Goal: Task Accomplishment & Management: Manage account settings

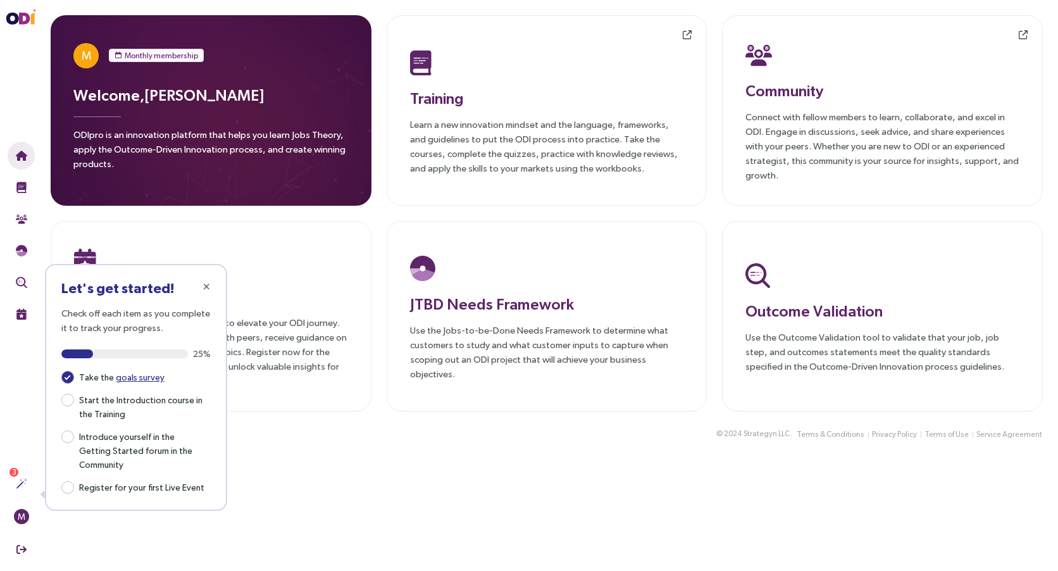
drag, startPoint x: 475, startPoint y: 1, endPoint x: 301, endPoint y: 434, distance: 466.5
click at [301, 434] on div "© 2024 Strategyn LLC . Terms & Conditions Privacy Policy Terms of Use Service A…" at bounding box center [546, 441] width 1023 height 30
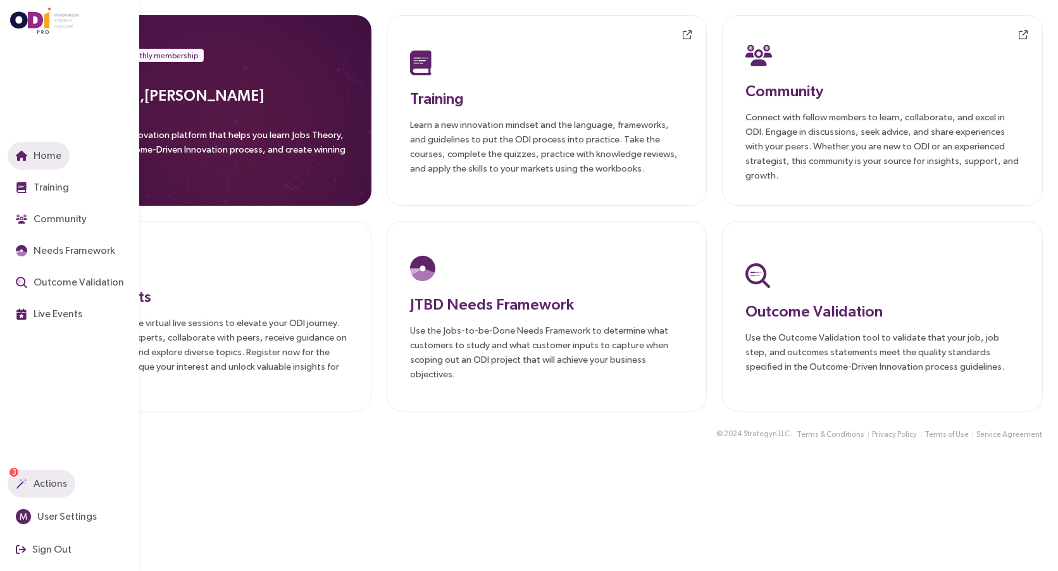
click at [15, 489] on button "Actions" at bounding box center [42, 484] width 68 height 28
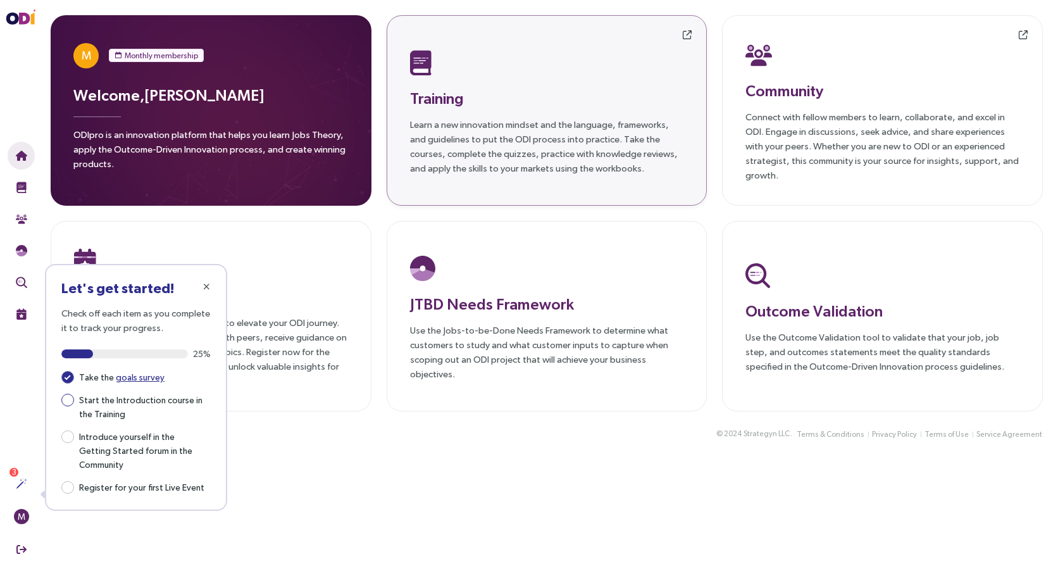
click at [141, 402] on span "Start the Introduction course in the Training" at bounding box center [142, 406] width 137 height 29
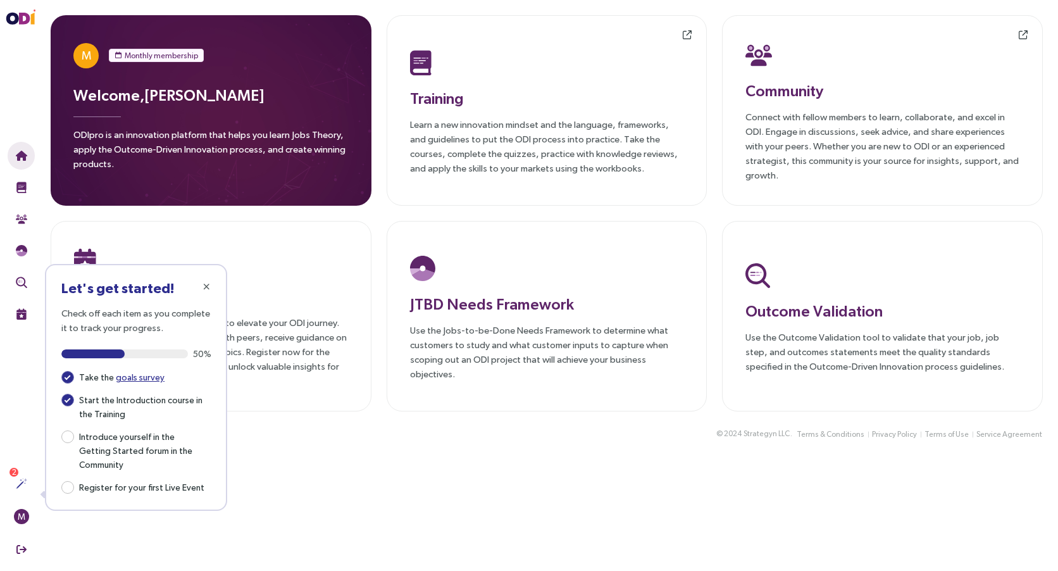
click at [330, 445] on div "© 2024 Strategyn LLC . Terms & Conditions Privacy Policy Terms of Use Service A…" at bounding box center [546, 441] width 1023 height 30
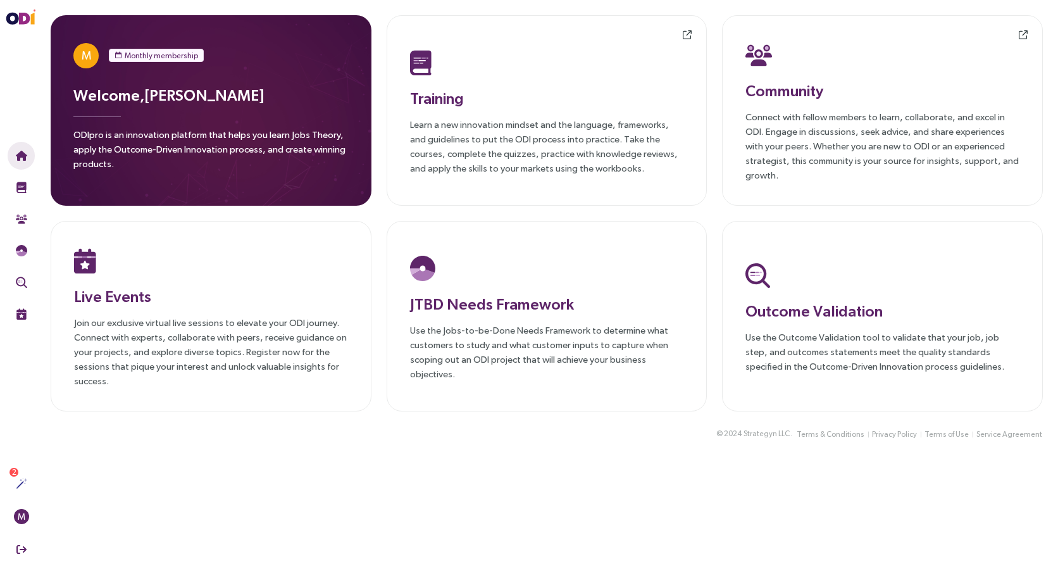
click at [215, 470] on main "M Monthly membership Welcome, [PERSON_NAME] ODIpro is an innovation platform th…" at bounding box center [546, 285] width 1023 height 571
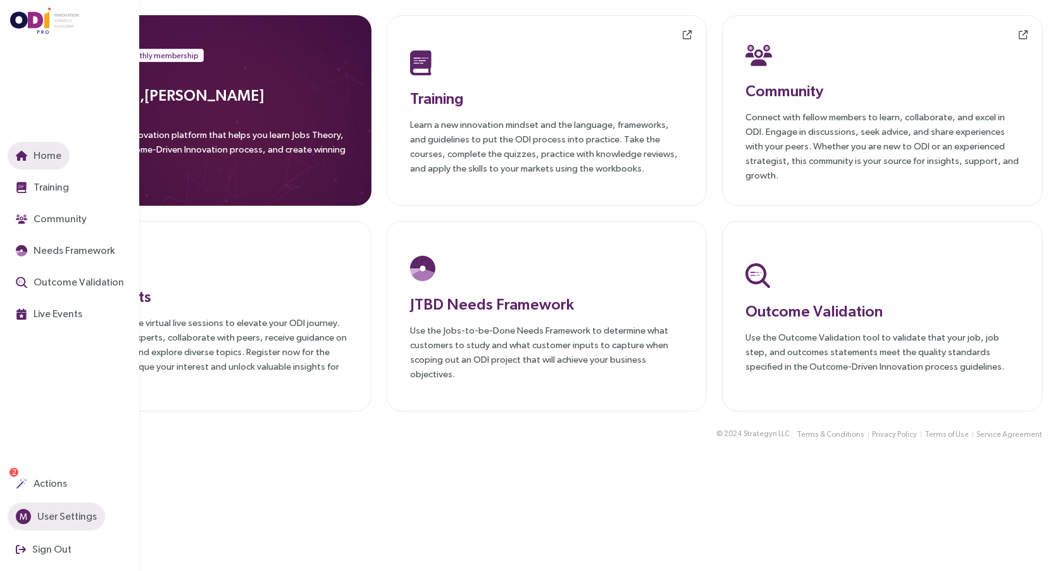
click at [26, 516] on span "M" at bounding box center [24, 516] width 8 height 15
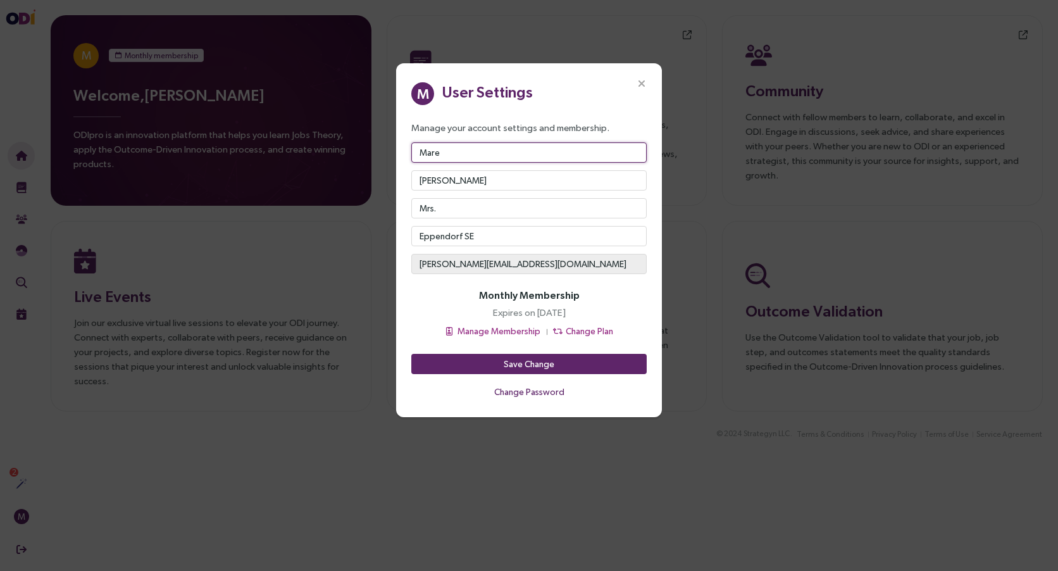
click at [470, 153] on input "Mare" at bounding box center [528, 152] width 235 height 20
type input "[PERSON_NAME]"
click at [540, 361] on span "Save Change" at bounding box center [529, 364] width 51 height 14
click at [645, 82] on icon "Close" at bounding box center [641, 83] width 11 height 11
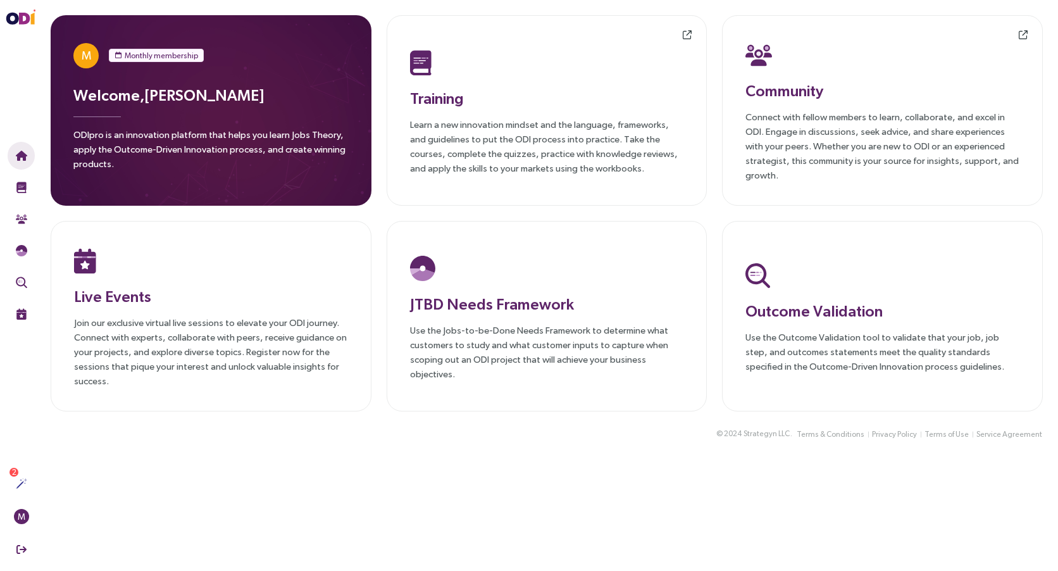
click at [220, 463] on main "M Monthly membership Welcome, [PERSON_NAME] ODIpro is an innovation platform th…" at bounding box center [546, 285] width 1023 height 571
click at [564, 184] on div "Training will open in a new window Training Learn a new innovation mindset and …" at bounding box center [547, 110] width 321 height 190
